Goal: Task Accomplishment & Management: Use online tool/utility

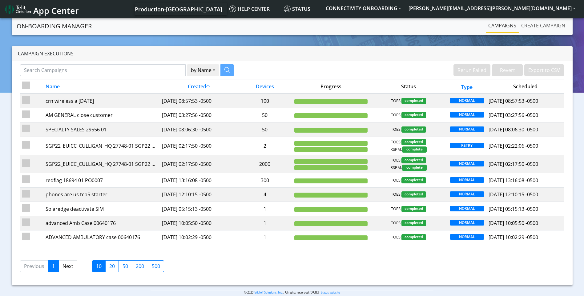
click at [546, 31] on link "Create campaign" at bounding box center [542, 25] width 49 height 12
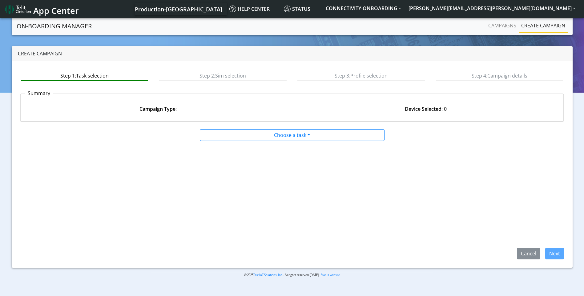
click at [291, 141] on div at bounding box center [292, 141] width 277 height 0
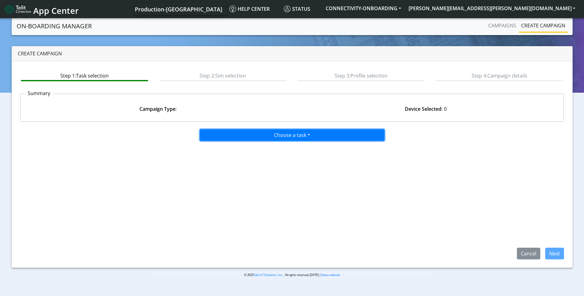
click at [289, 137] on button "Choose a task" at bounding box center [292, 135] width 185 height 12
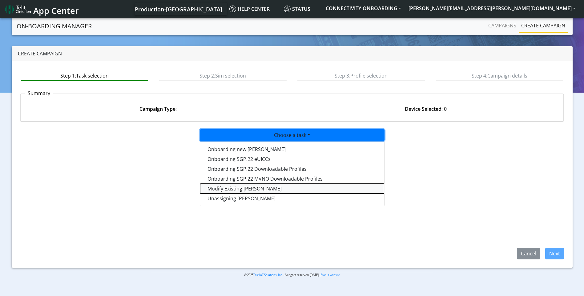
click at [235, 185] on taskiotp-dropdown "Modify Existing [PERSON_NAME]" at bounding box center [292, 189] width 184 height 10
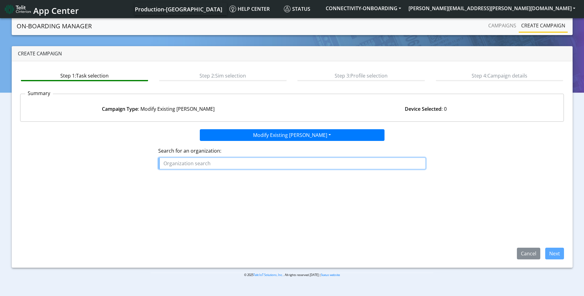
click at [234, 162] on input "text" at bounding box center [291, 164] width 267 height 12
click at [195, 178] on ngb-highlight "7P SOLUTIONS" at bounding box center [182, 177] width 33 height 7
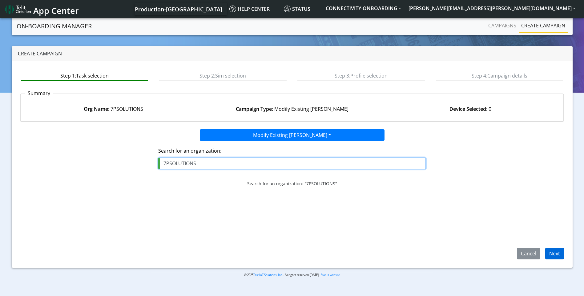
type input "7PSOLUTIONS"
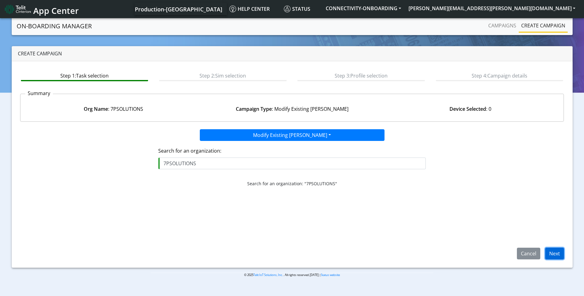
click at [552, 252] on button "Next" at bounding box center [554, 254] width 19 height 12
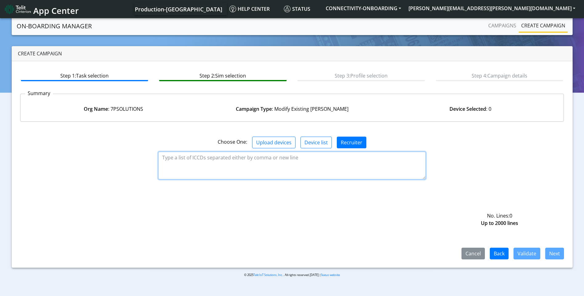
click at [373, 162] on textarea at bounding box center [291, 166] width 267 height 28
paste textarea "89358151000028508219 89358151000011137745 89358151000028496290 8935815100002848…"
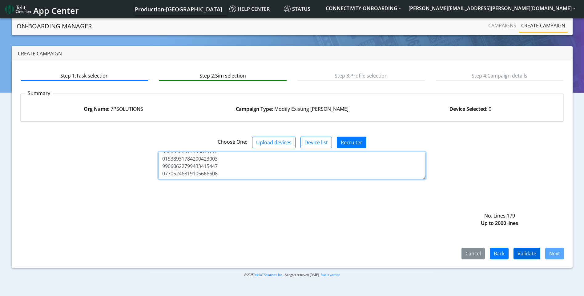
type textarea "89358151000028508219 89358151000011137745 89358151000028496290 8935815100002848…"
click at [528, 257] on button "Validate" at bounding box center [526, 254] width 27 height 12
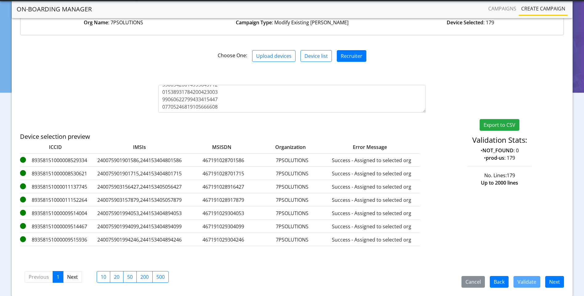
scroll to position [70, 0]
click at [552, 278] on button "Next" at bounding box center [554, 282] width 19 height 12
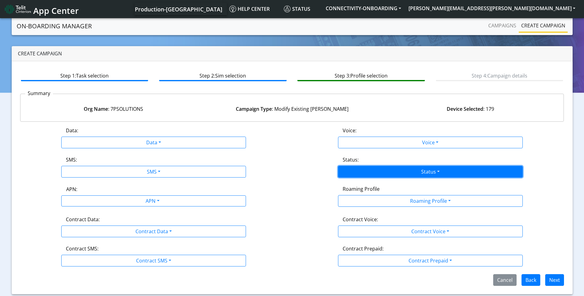
click at [376, 173] on button "Status" at bounding box center [430, 172] width 185 height 12
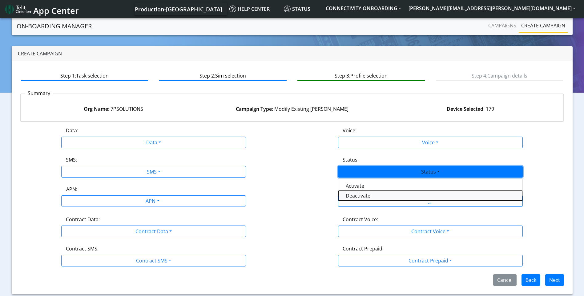
click at [365, 195] on button "Deactivate" at bounding box center [430, 196] width 184 height 10
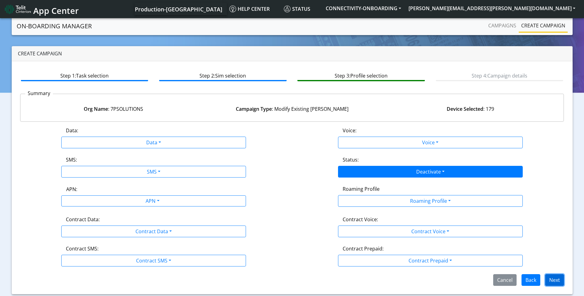
click at [556, 279] on button "Next" at bounding box center [554, 280] width 19 height 12
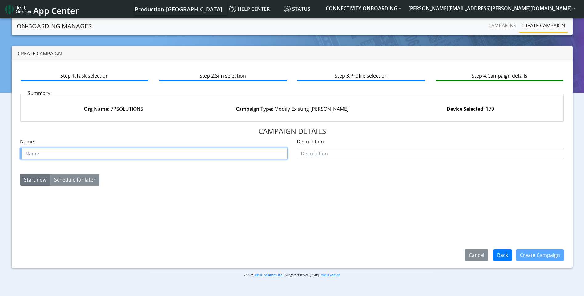
click at [181, 152] on input "text" at bounding box center [153, 154] width 267 height 12
type input "7p solutions deactivate"
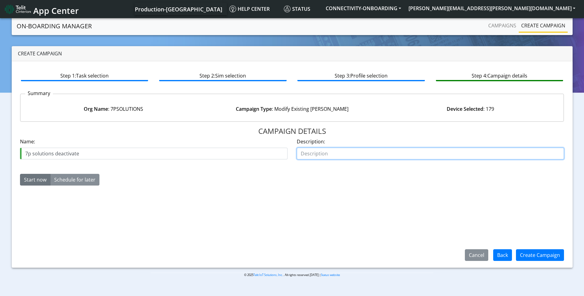
click at [318, 152] on input "text" at bounding box center [430, 154] width 267 height 12
type input "deactivate"
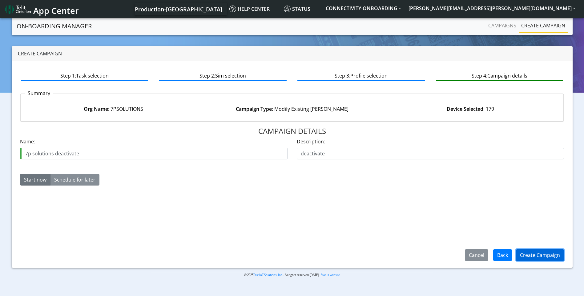
click at [533, 254] on button "Create Campaign" at bounding box center [540, 255] width 48 height 12
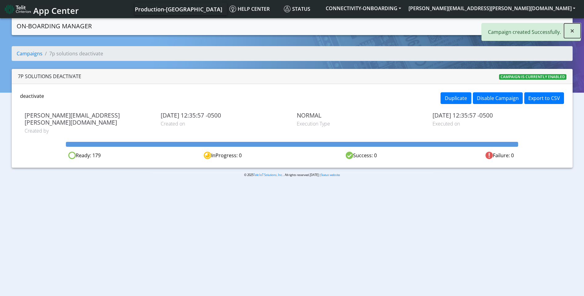
click at [571, 34] on span "×" at bounding box center [572, 31] width 4 height 10
click at [499, 29] on link "Campaigns" at bounding box center [501, 25] width 33 height 12
